Goal: Information Seeking & Learning: Learn about a topic

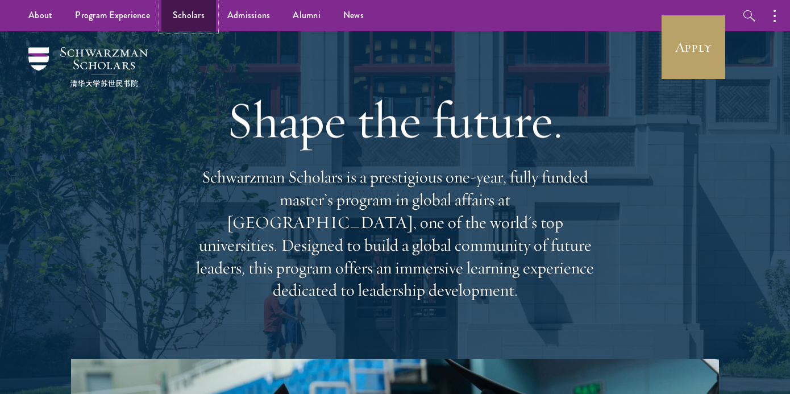
click at [201, 15] on link "Scholars" at bounding box center [189, 15] width 55 height 31
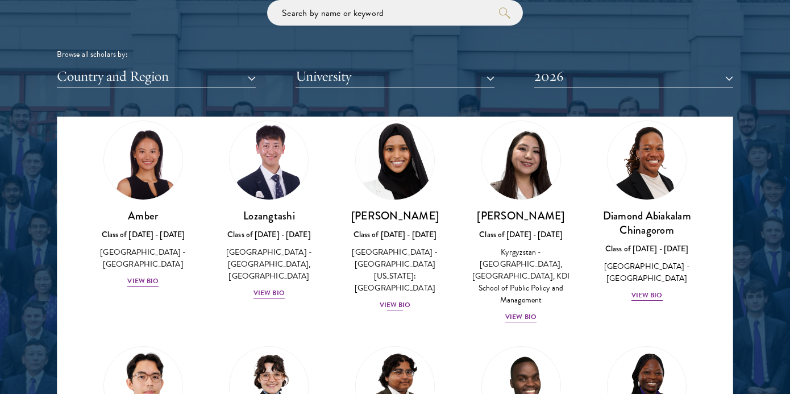
scroll to position [46, 0]
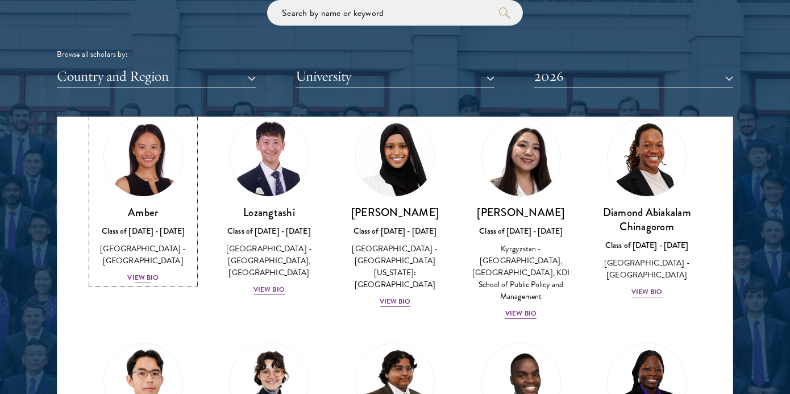
click at [146, 272] on div "View Bio" at bounding box center [142, 277] width 31 height 11
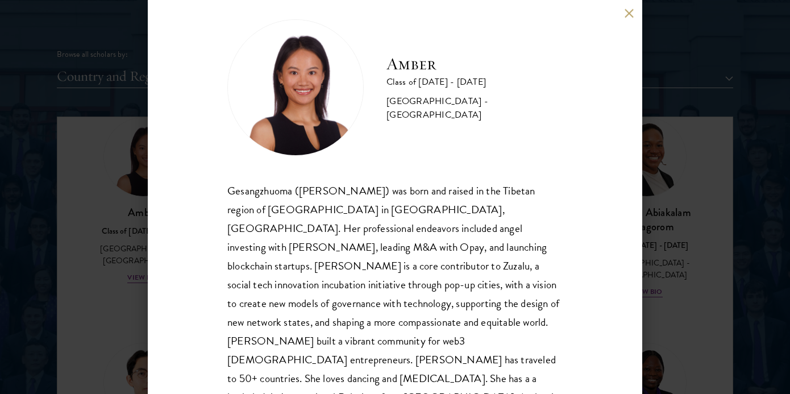
scroll to position [15, 0]
click at [630, 15] on button at bounding box center [629, 14] width 10 height 10
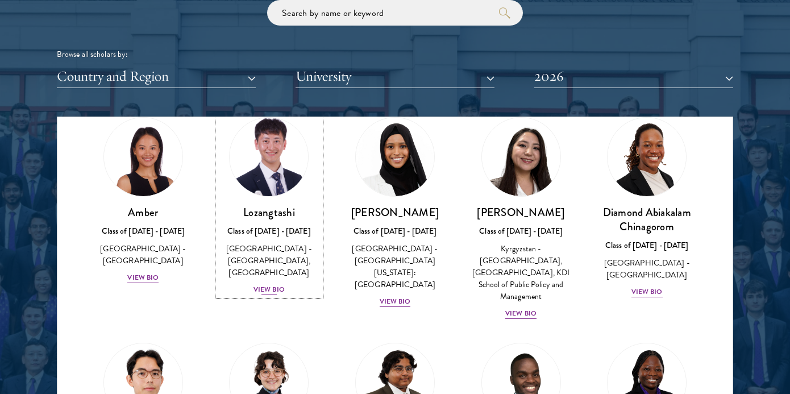
click at [267, 291] on div "View Bio" at bounding box center [269, 289] width 31 height 11
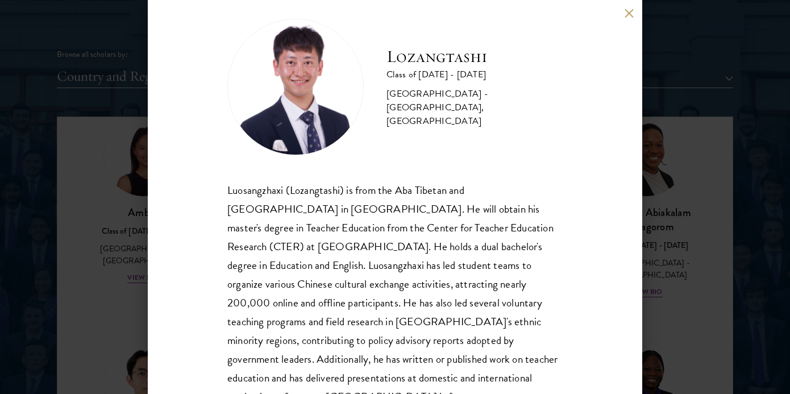
scroll to position [43, 0]
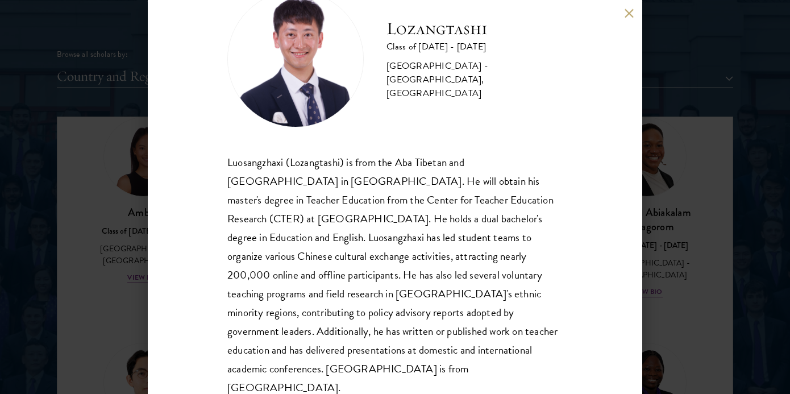
click at [630, 15] on button at bounding box center [629, 14] width 10 height 10
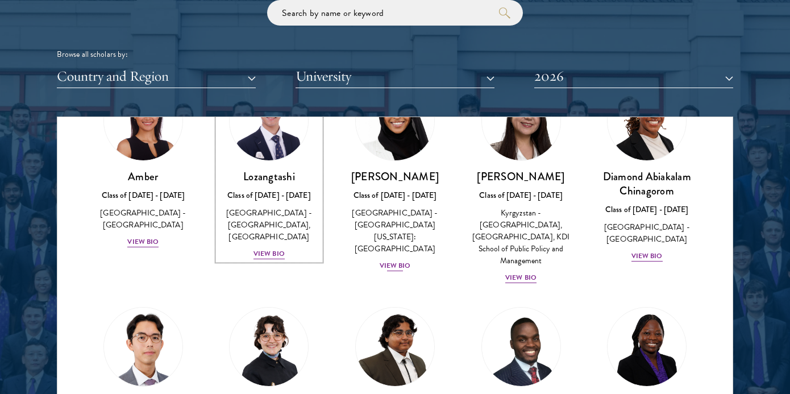
scroll to position [92, 0]
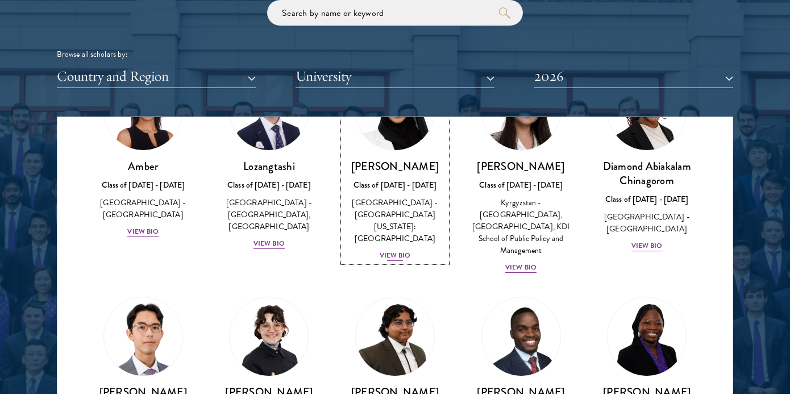
click at [400, 211] on div "[GEOGRAPHIC_DATA] - [GEOGRAPHIC_DATA][US_STATE]: [GEOGRAPHIC_DATA]" at bounding box center [395, 221] width 104 height 48
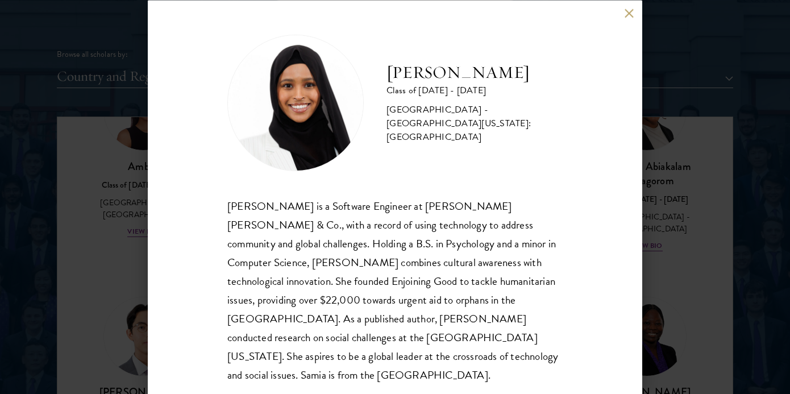
scroll to position [6, 0]
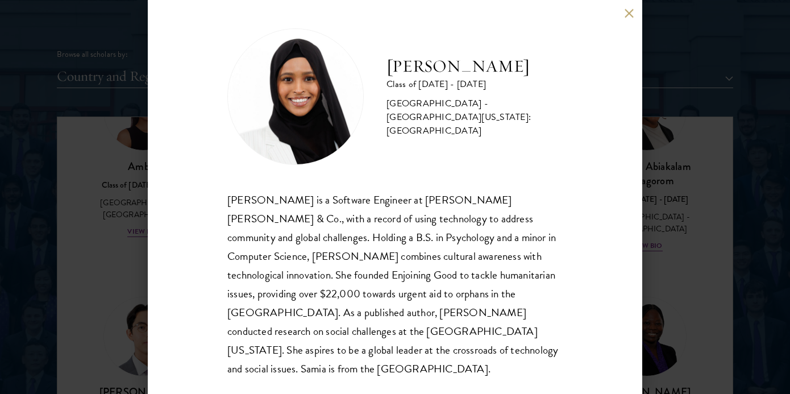
click at [626, 15] on button at bounding box center [629, 14] width 10 height 10
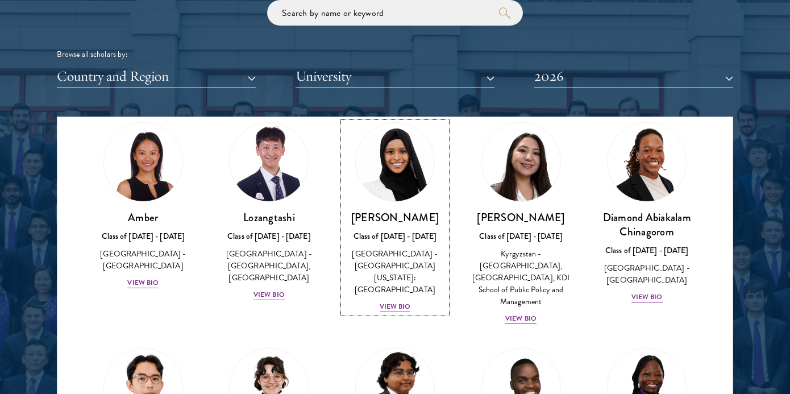
scroll to position [40, 0]
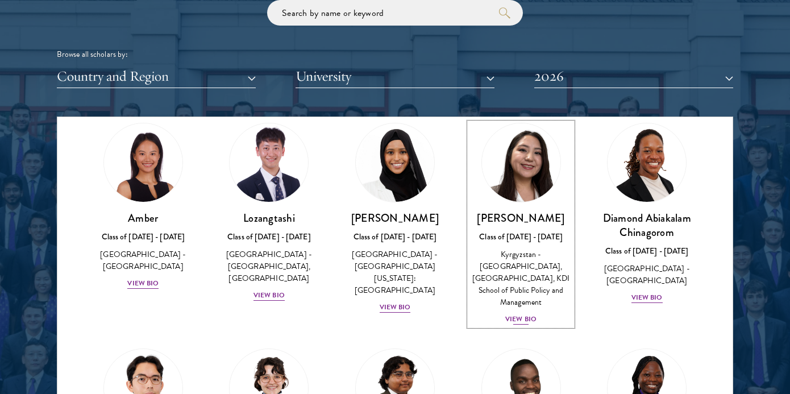
click at [514, 320] on div "View Bio" at bounding box center [521, 319] width 31 height 11
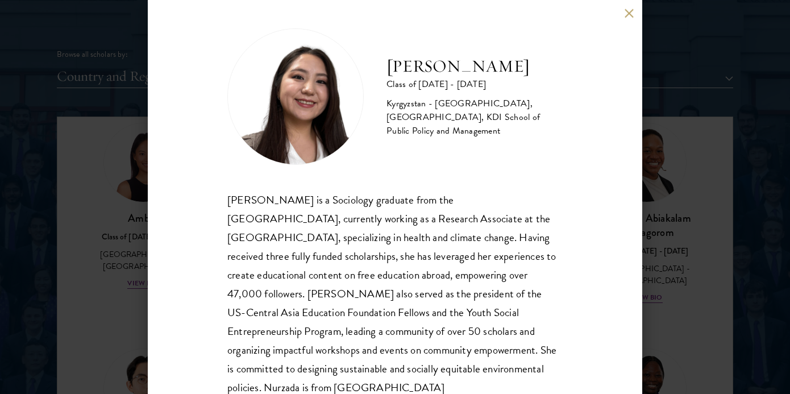
scroll to position [40, 0]
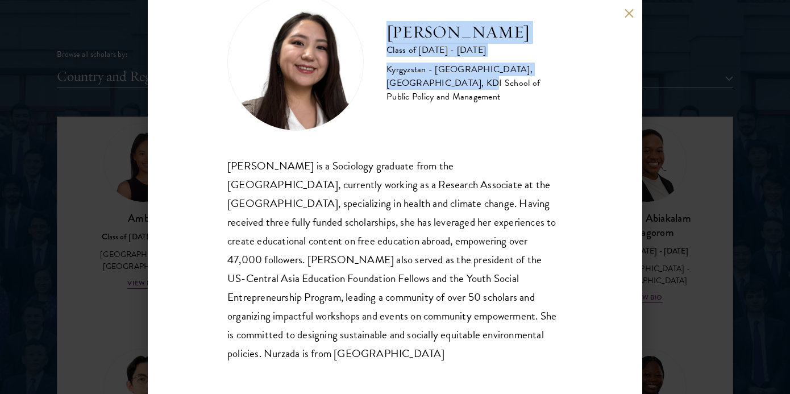
drag, startPoint x: 384, startPoint y: 30, endPoint x: 419, endPoint y: 81, distance: 62.3
click at [419, 80] on div "Nurzada Abdivalieva Class of [DATE] - [DATE] [GEOGRAPHIC_DATA] - [GEOGRAPHIC_DA…" at bounding box center [395, 62] width 336 height 136
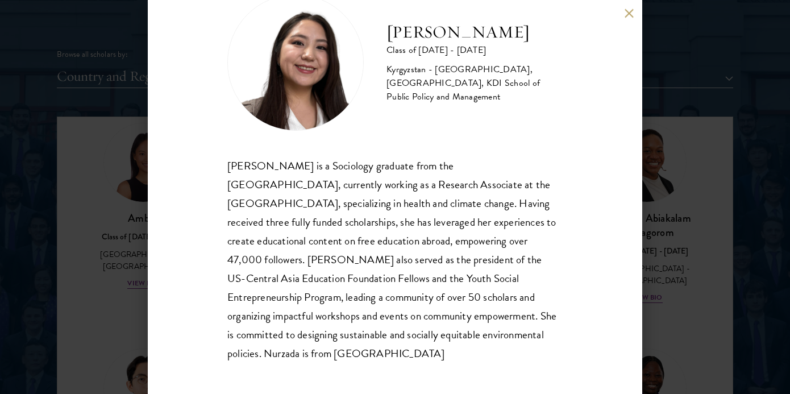
click at [424, 119] on div "Nurzada Abdivalieva Class of [DATE] - [DATE] [GEOGRAPHIC_DATA] - [GEOGRAPHIC_DA…" at bounding box center [395, 62] width 336 height 136
click at [631, 13] on button at bounding box center [629, 14] width 10 height 10
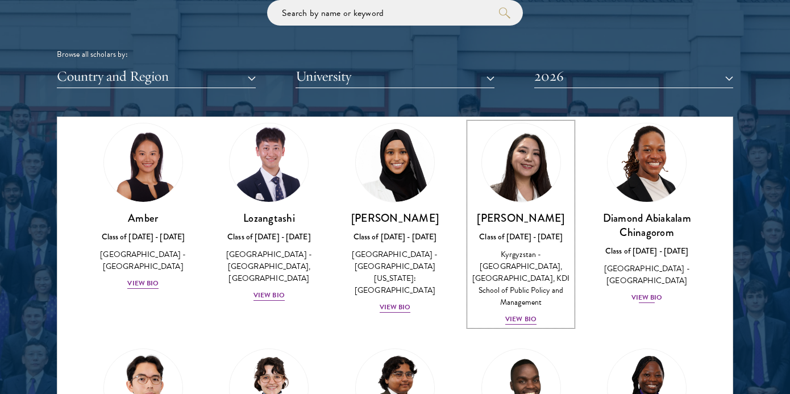
scroll to position [77, 0]
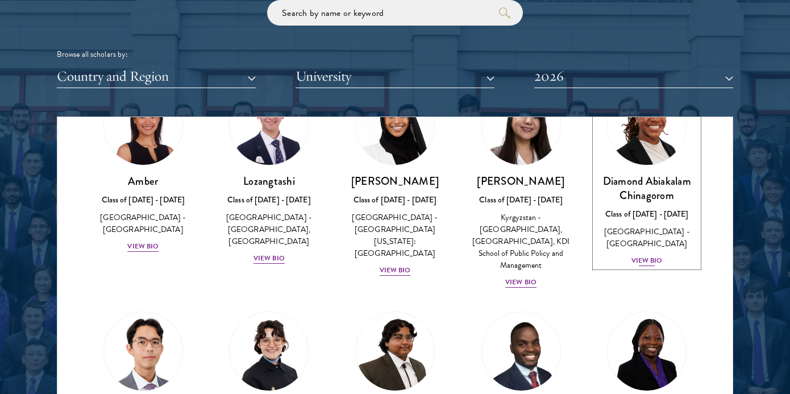
click at [651, 228] on div "[GEOGRAPHIC_DATA] - [GEOGRAPHIC_DATA]" at bounding box center [647, 238] width 104 height 24
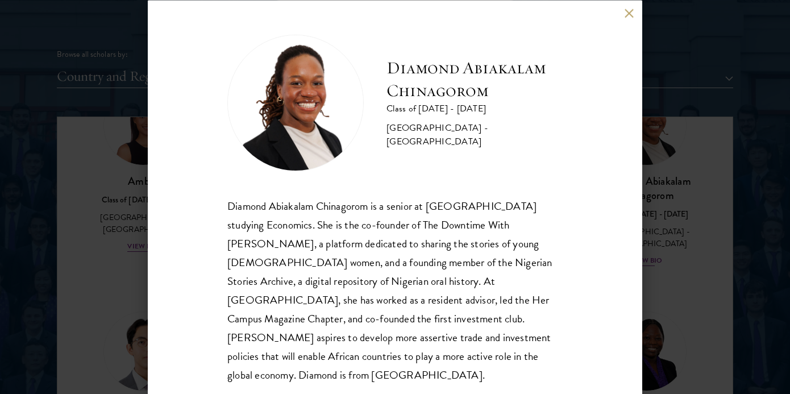
scroll to position [6, 0]
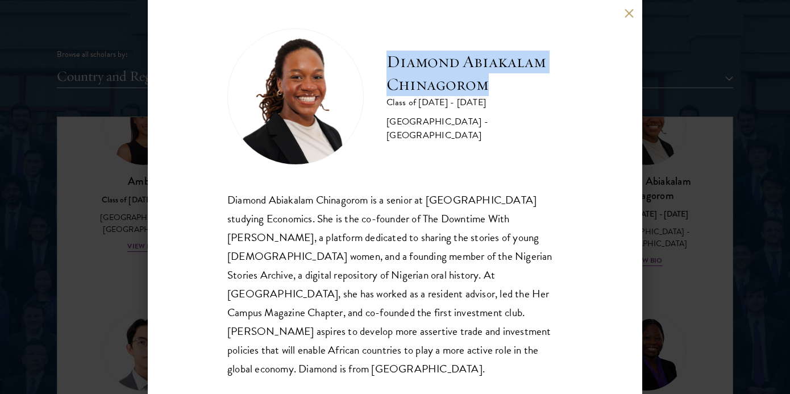
drag, startPoint x: 392, startPoint y: 67, endPoint x: 516, endPoint y: 101, distance: 128.4
click at [516, 96] on h2 "Diamond Abiakalam Chinagorom" at bounding box center [475, 73] width 176 height 45
copy h2 "Diamond Abiakalam Chinagorom"
